Goal: Information Seeking & Learning: Stay updated

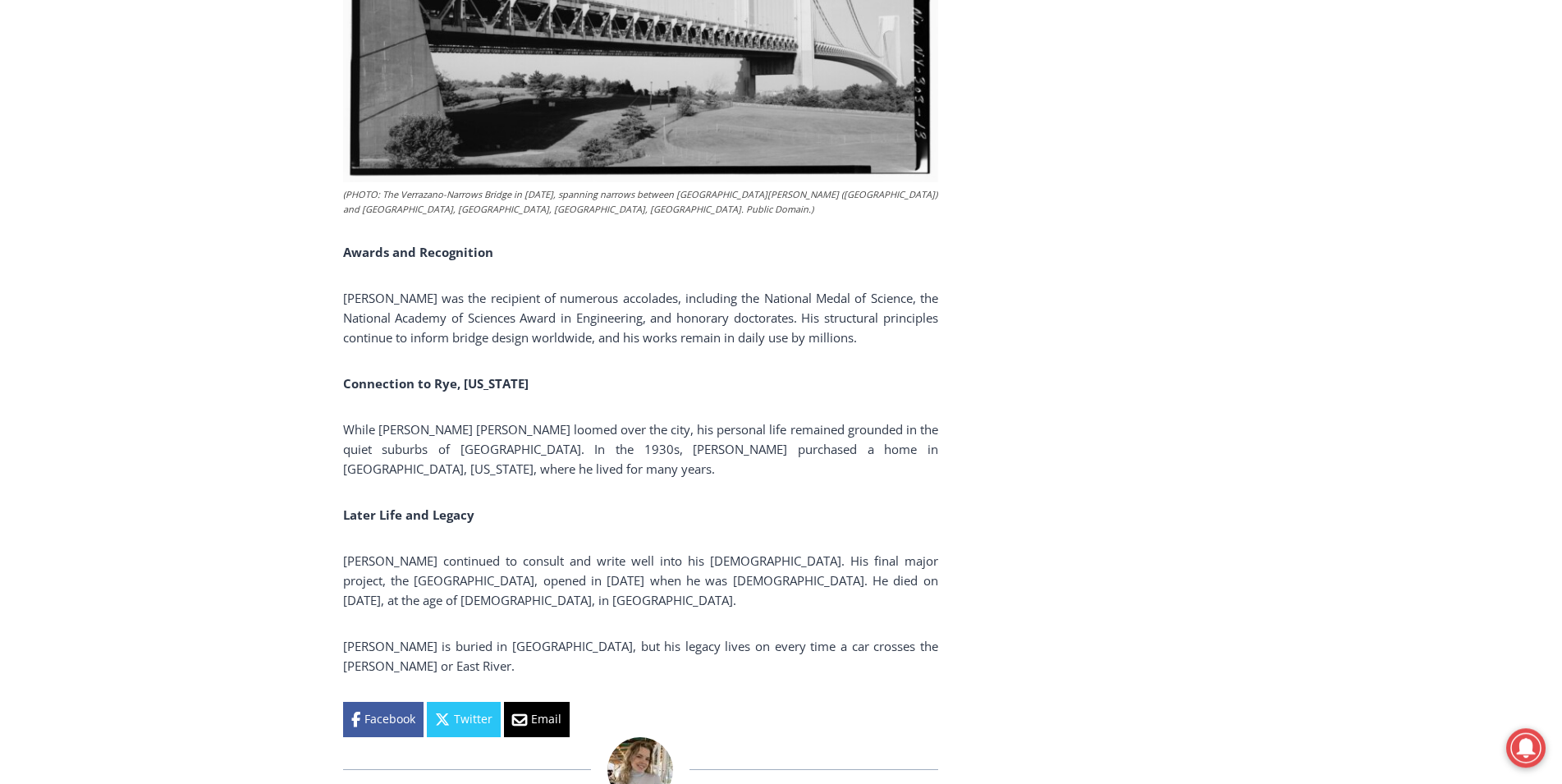
scroll to position [3349, 0]
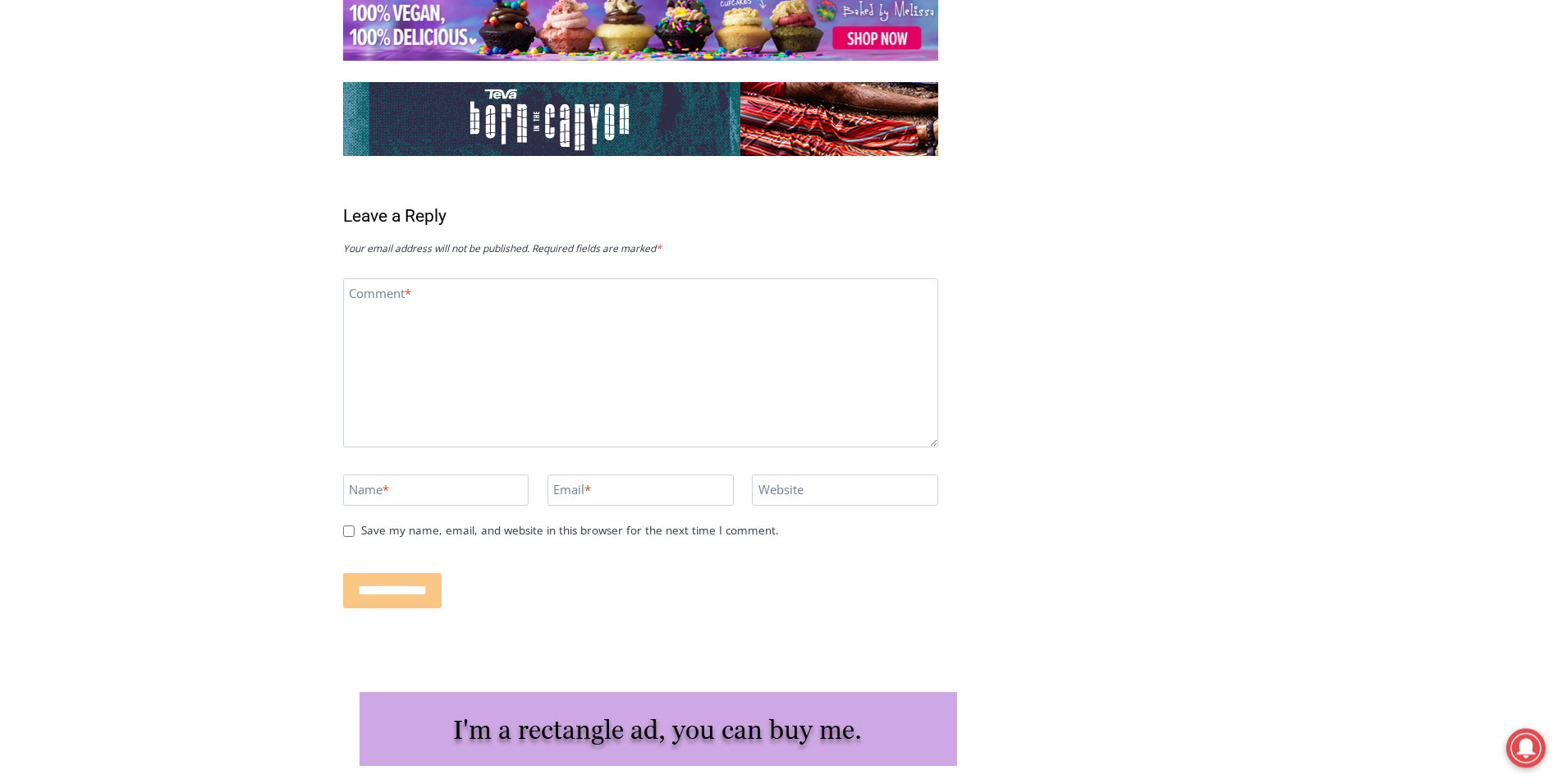
scroll to position [3726, 0]
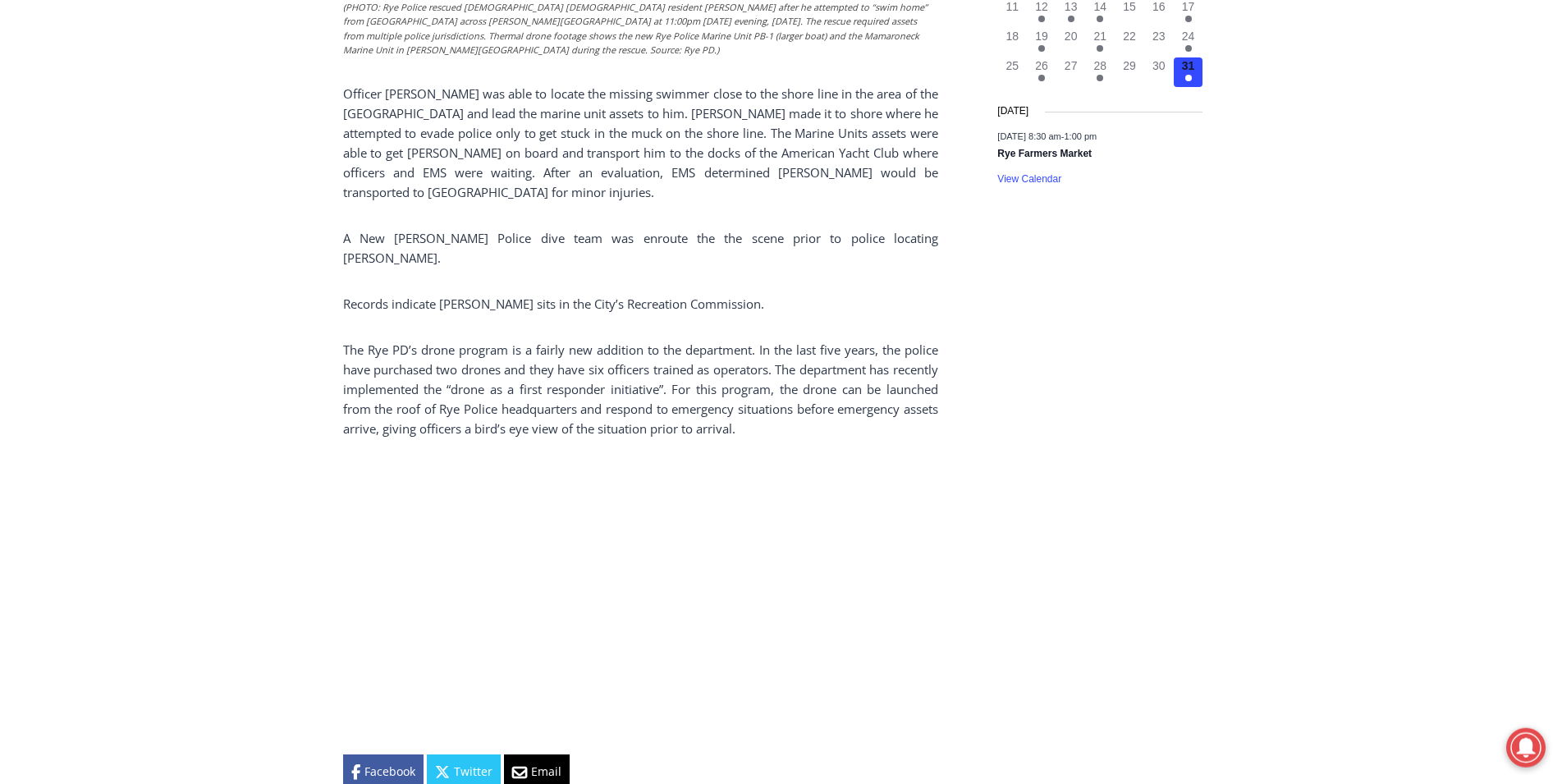
scroll to position [2093, 0]
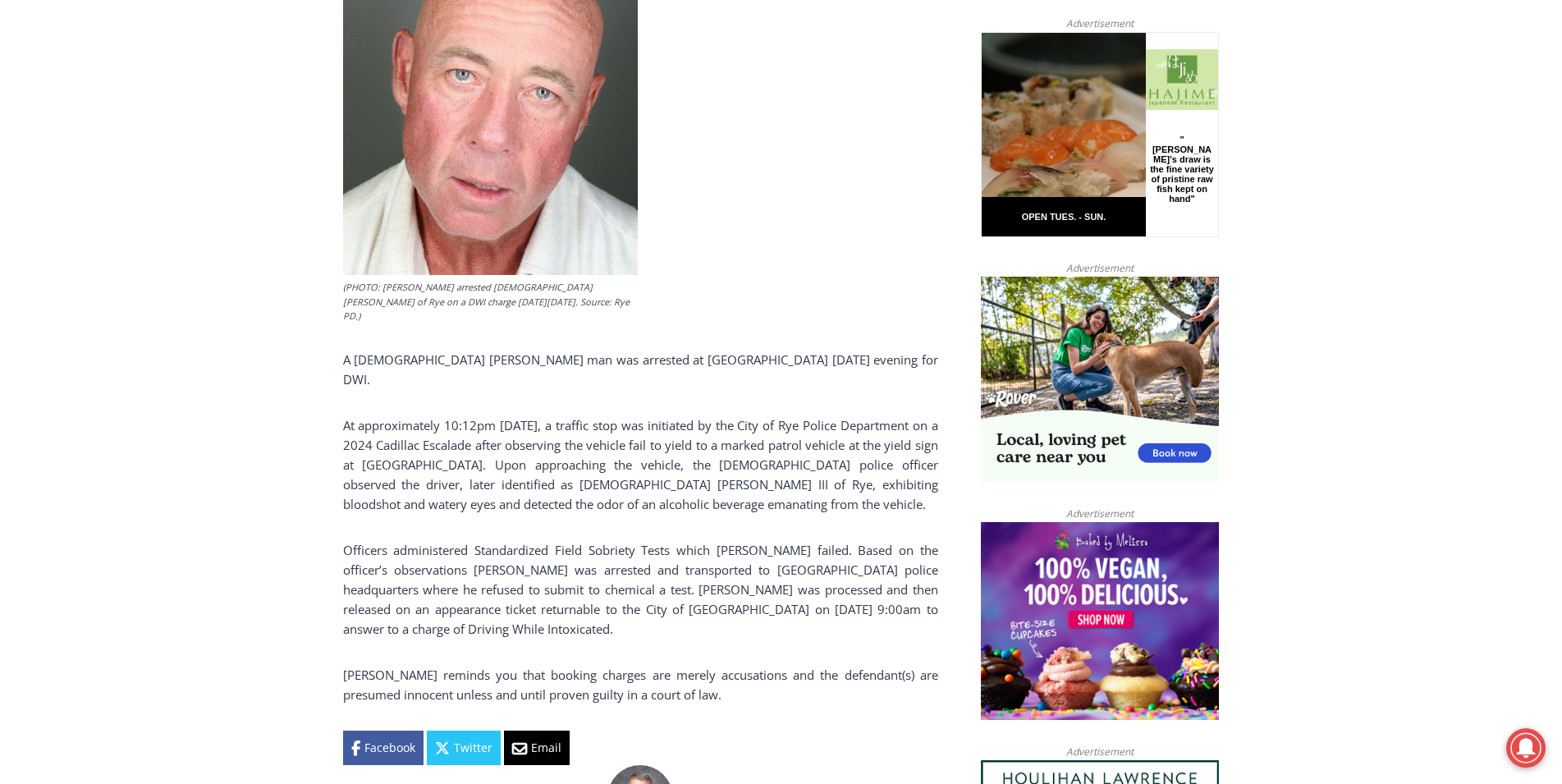
scroll to position [837, 0]
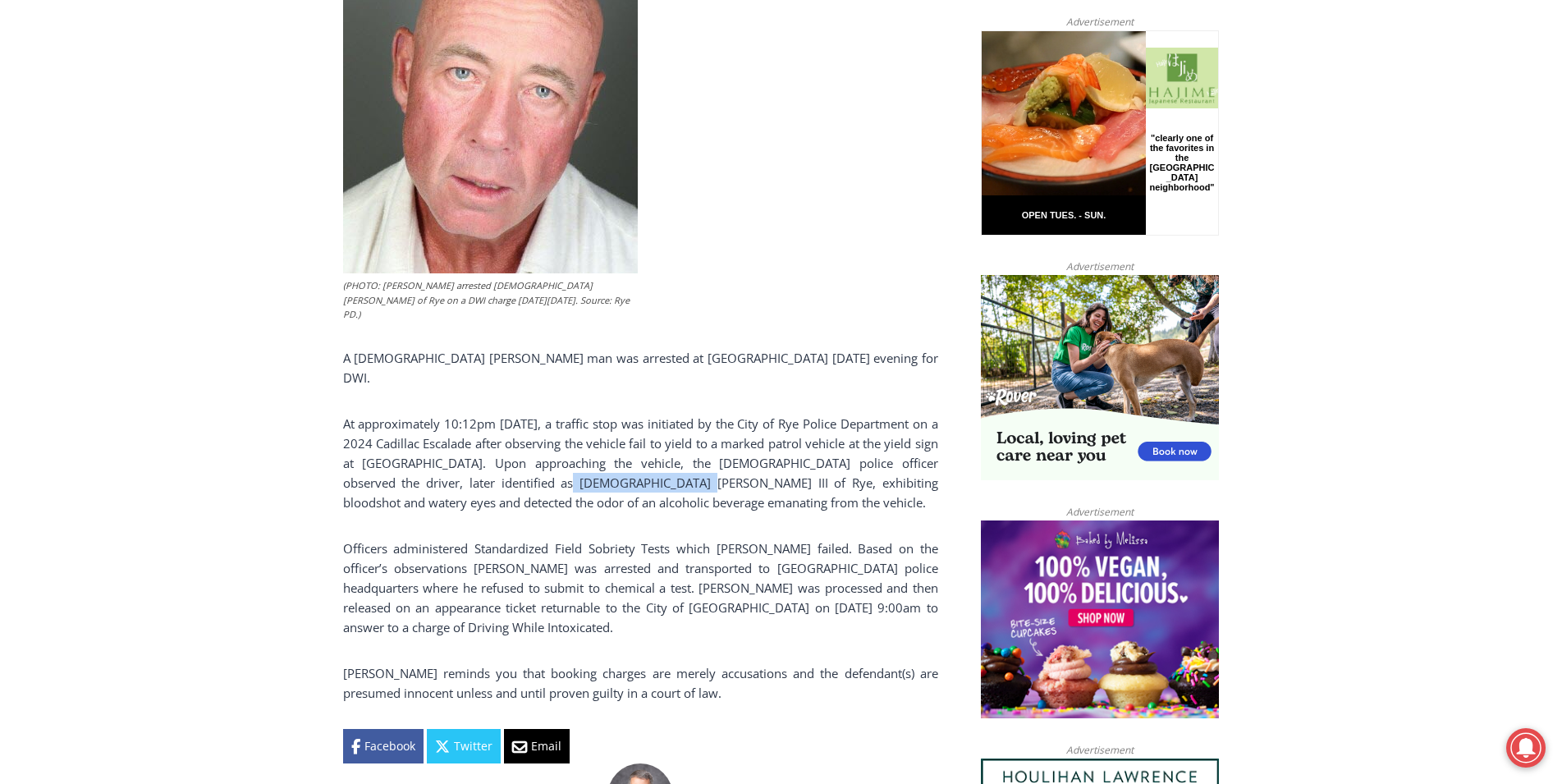
drag, startPoint x: 487, startPoint y: 430, endPoint x: 597, endPoint y: 422, distance: 110.3
click at [597, 422] on p "At approximately 10:12pm [DATE], a traffic stop was initiated by the City of Ry…" at bounding box center [641, 462] width 595 height 99
